Goal: Transaction & Acquisition: Purchase product/service

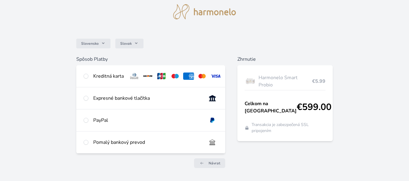
scroll to position [30, 0]
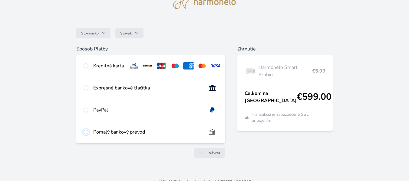
click at [86, 135] on input "radio" at bounding box center [86, 132] width 5 height 5
radio input "true"
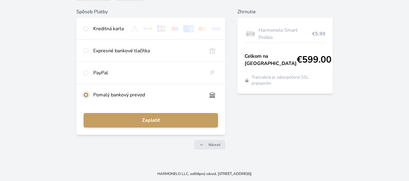
scroll to position [42, 0]
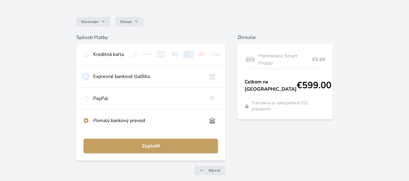
click at [87, 79] on input "radio" at bounding box center [86, 76] width 5 height 5
radio input "true"
radio input "false"
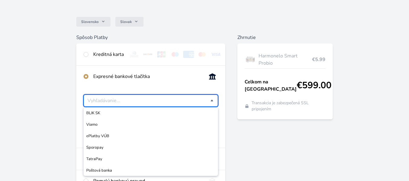
click at [209, 104] on input "BLIK SK Viamo ePlatby VÚB Sporopay TatraPay Poštová banka" at bounding box center [149, 100] width 123 height 7
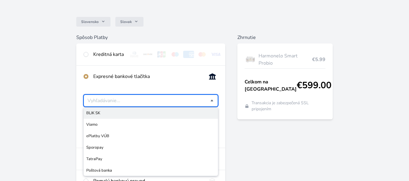
scroll to position [72, 0]
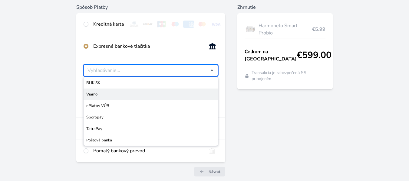
click at [259, 116] on div "Zhrnutie Harmonelo Smart Probio €5.99 Celkom na úhradu €599.00 Transakcia je za…" at bounding box center [284, 93] width 95 height 178
type input "Vyberte svoju banku"
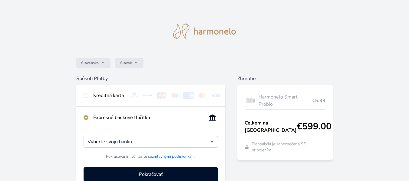
scroll to position [0, 0]
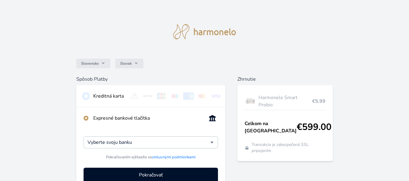
click at [86, 96] on input "radio" at bounding box center [86, 96] width 5 height 5
radio input "true"
radio input "false"
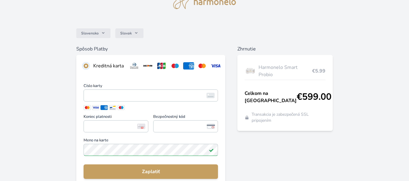
scroll to position [61, 0]
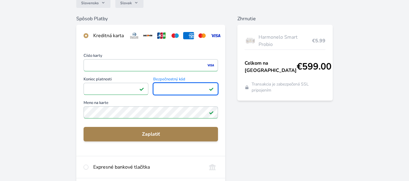
click at [150, 138] on span "Zaplatiť" at bounding box center [150, 134] width 125 height 7
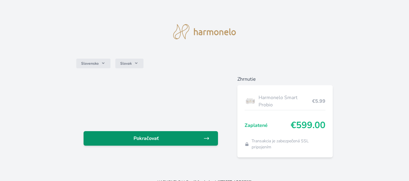
click at [160, 138] on span "Pokračovať" at bounding box center [145, 138] width 115 height 7
